Goal: Transaction & Acquisition: Purchase product/service

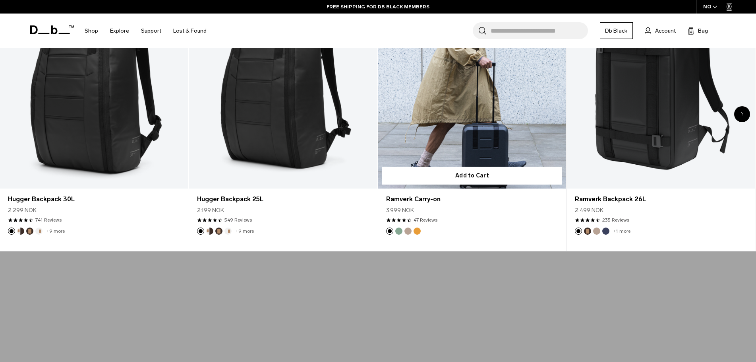
scroll to position [397, 0]
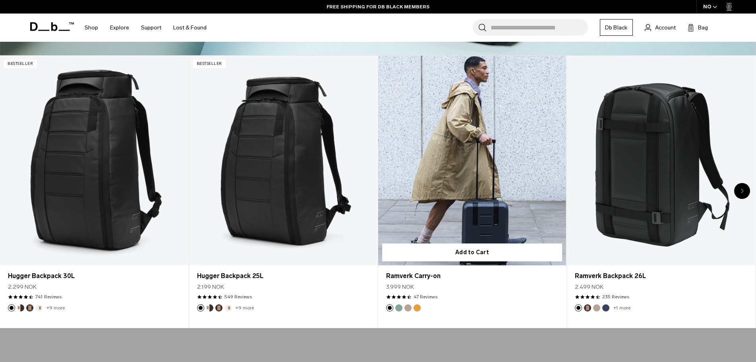
click at [482, 204] on link "Ramverk Carry-on" at bounding box center [472, 160] width 188 height 209
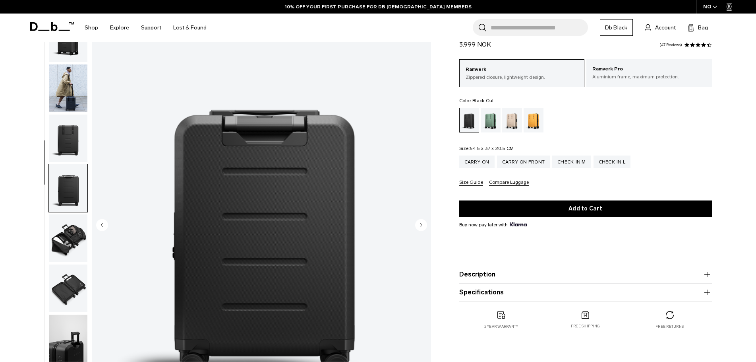
scroll to position [75, 0]
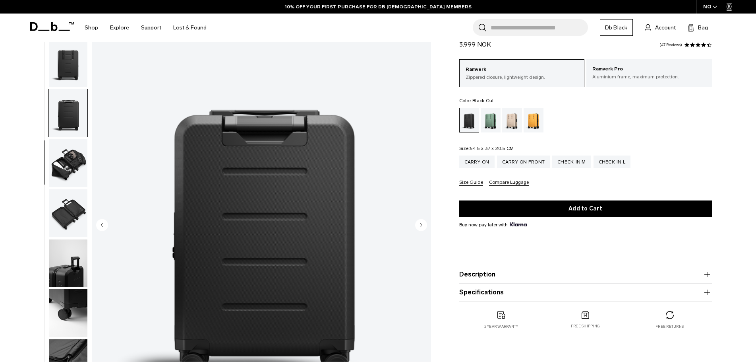
click at [75, 167] on img "button" at bounding box center [68, 163] width 39 height 48
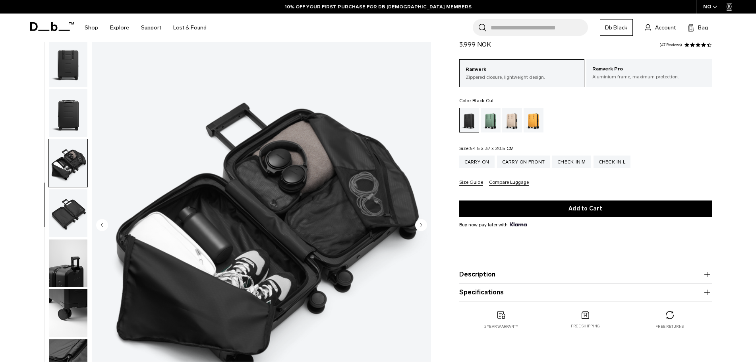
click at [70, 114] on img "button" at bounding box center [68, 113] width 39 height 48
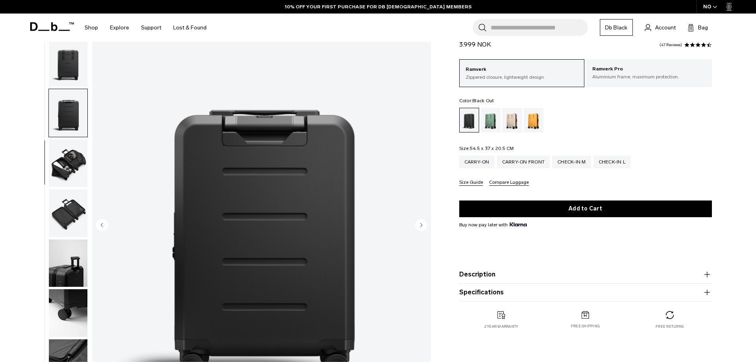
click at [71, 59] on img "button" at bounding box center [68, 63] width 39 height 48
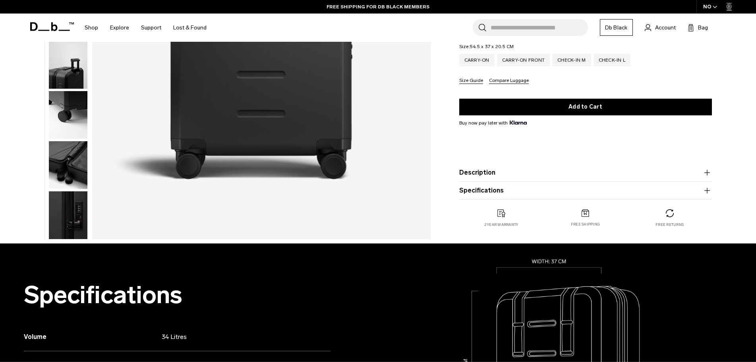
scroll to position [238, 0]
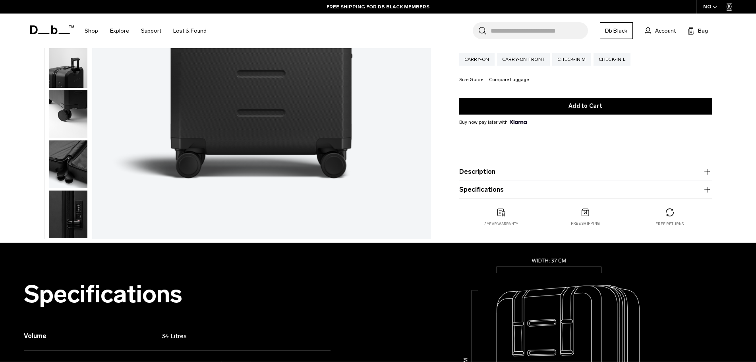
click at [69, 196] on img "button" at bounding box center [68, 214] width 39 height 48
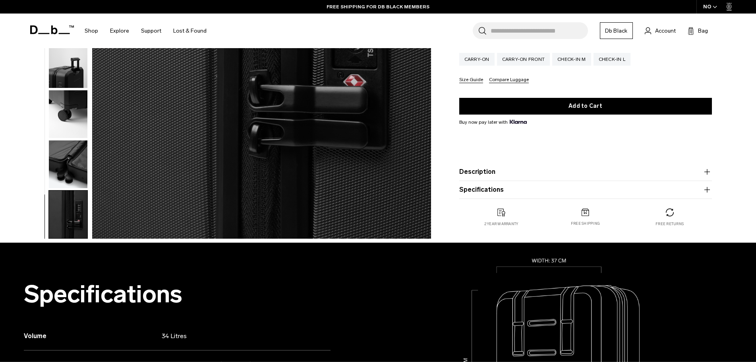
click at [72, 163] on img "button" at bounding box center [68, 164] width 39 height 48
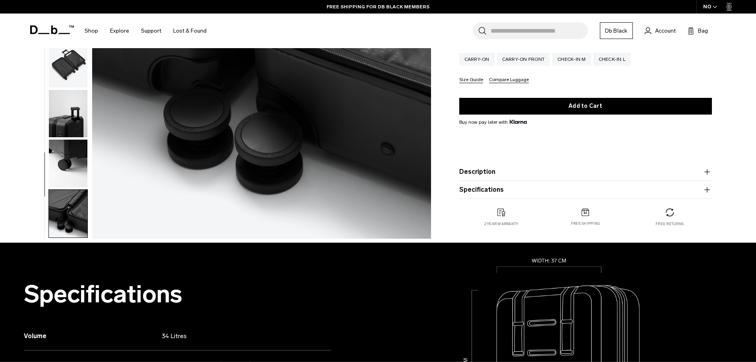
scroll to position [0, 0]
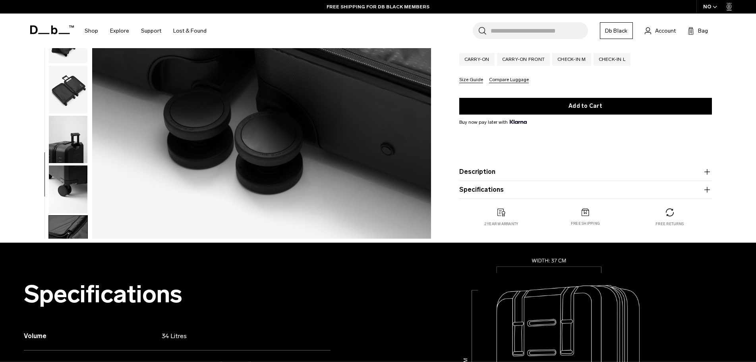
click at [65, 158] on img "button" at bounding box center [68, 140] width 39 height 48
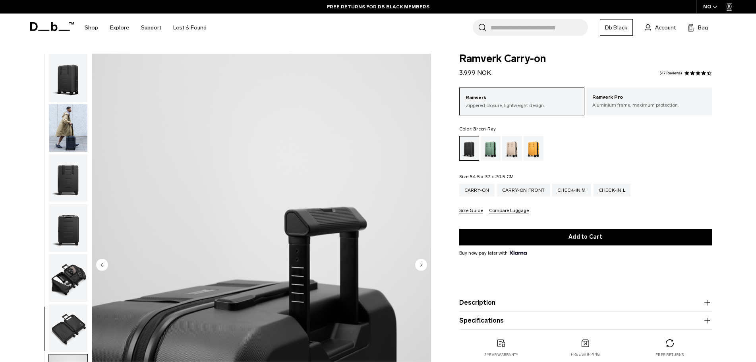
click at [481, 151] on div "Green Ray" at bounding box center [491, 148] width 20 height 25
click at [487, 149] on div "Green Ray" at bounding box center [491, 148] width 20 height 25
click at [508, 149] on div "Fogbow Beige" at bounding box center [512, 148] width 20 height 25
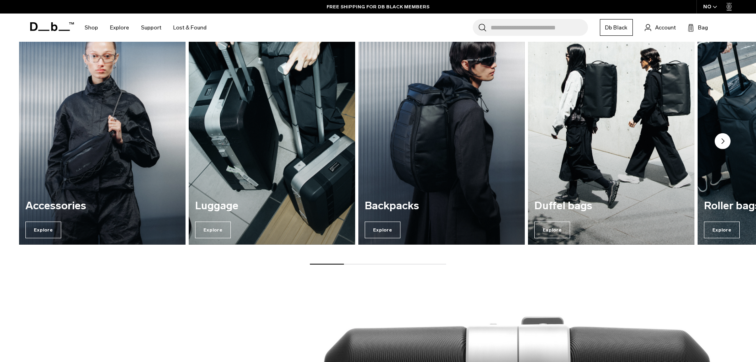
scroll to position [1041, 0]
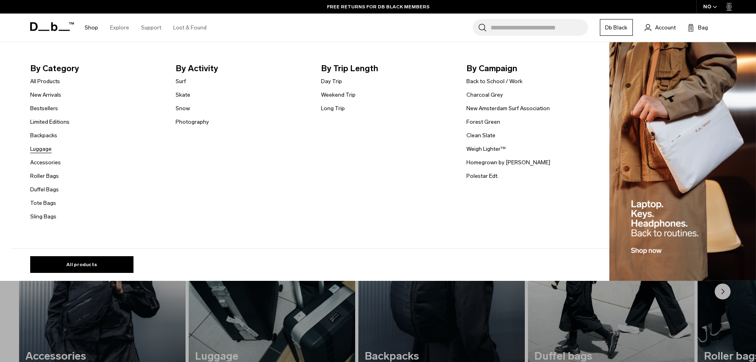
click at [46, 146] on link "Luggage" at bounding box center [40, 149] width 21 height 8
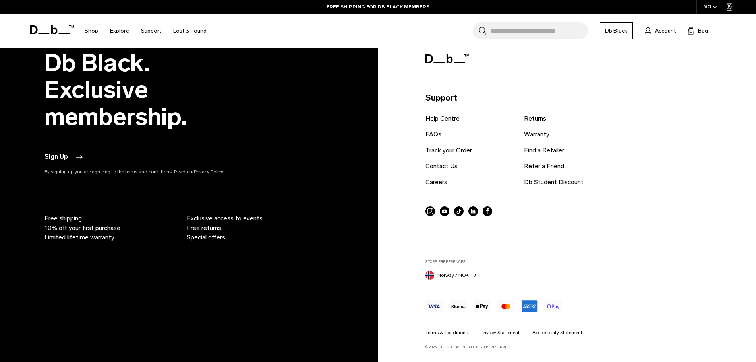
scroll to position [3683, 0]
